Goal: Navigation & Orientation: Find specific page/section

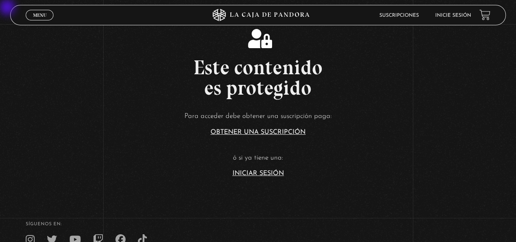
click at [259, 173] on link "Iniciar Sesión" at bounding box center [257, 173] width 51 height 7
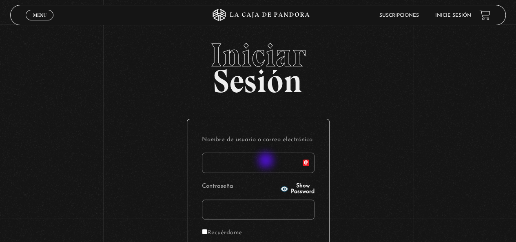
click at [266, 162] on input "Nombre de usuario o correo electrónico" at bounding box center [258, 162] width 112 height 20
type input "andrey.bermudez2@gmail.com"
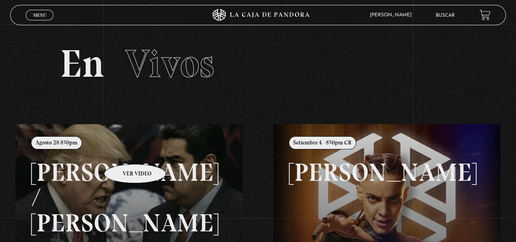
click at [124, 152] on link at bounding box center [273, 245] width 516 height 242
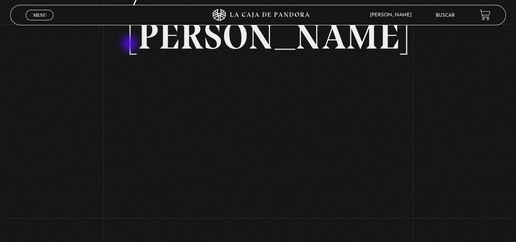
scroll to position [82, 0]
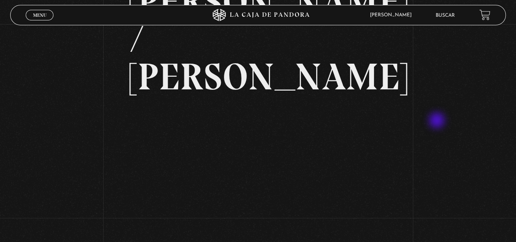
click at [438, 121] on div "Volver Agosto 28 830pm [PERSON_NAME] / [GEOGRAPHIC_DATA]" at bounding box center [258, 106] width 516 height 326
click at [481, 123] on div "Volver Agosto 28 830pm [PERSON_NAME] / [GEOGRAPHIC_DATA]" at bounding box center [258, 106] width 516 height 326
